Goal: Task Accomplishment & Management: Manage account settings

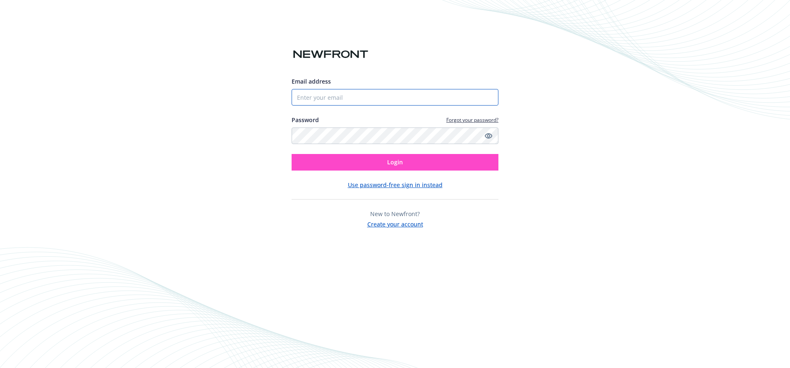
type input "[EMAIL_ADDRESS][DOMAIN_NAME]"
click at [380, 161] on button "Login" at bounding box center [395, 162] width 207 height 17
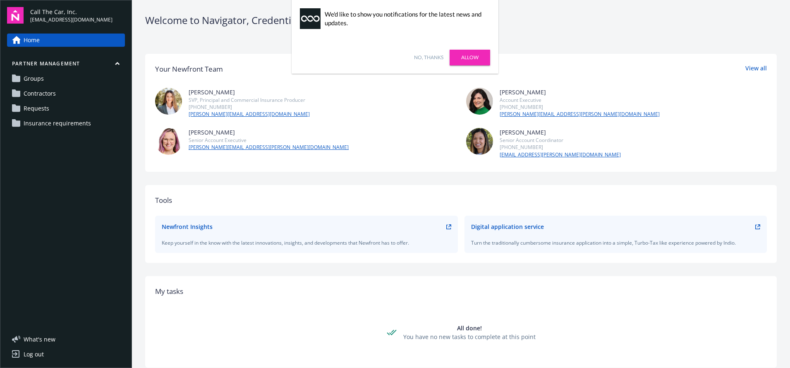
click at [463, 56] on link "Allow" at bounding box center [470, 58] width 41 height 16
